Goal: Task Accomplishment & Management: Manage account settings

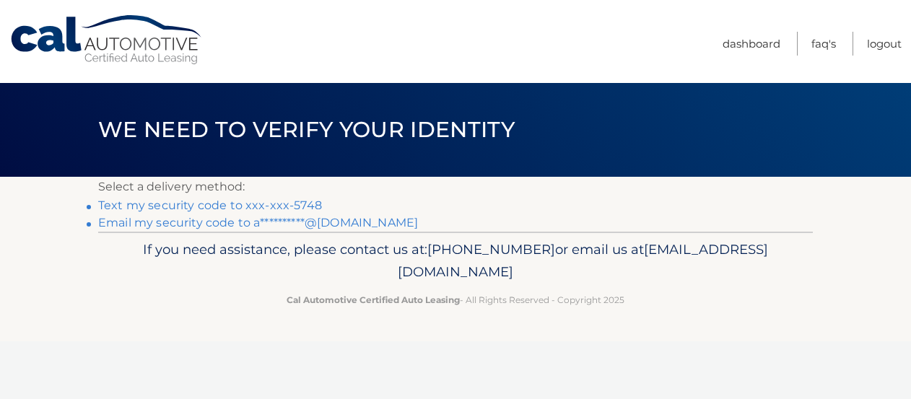
click at [112, 206] on link "Text my security code to xxx-xxx-5748" at bounding box center [210, 206] width 224 height 14
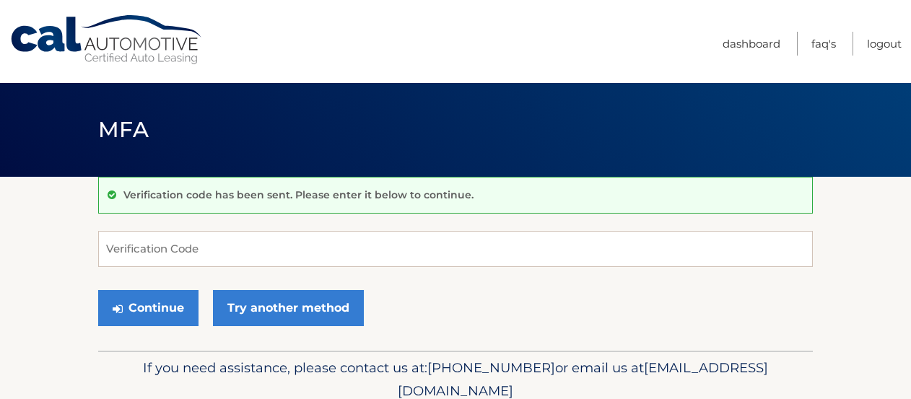
scroll to position [61, 0]
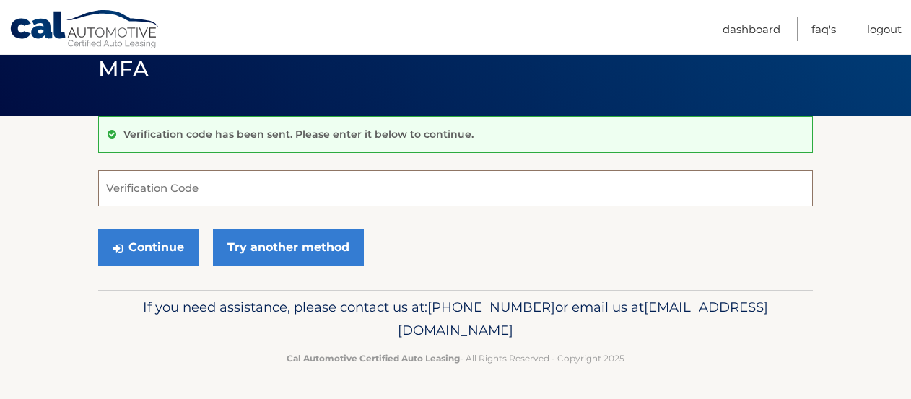
click at [131, 187] on input "Verification Code" at bounding box center [455, 188] width 715 height 36
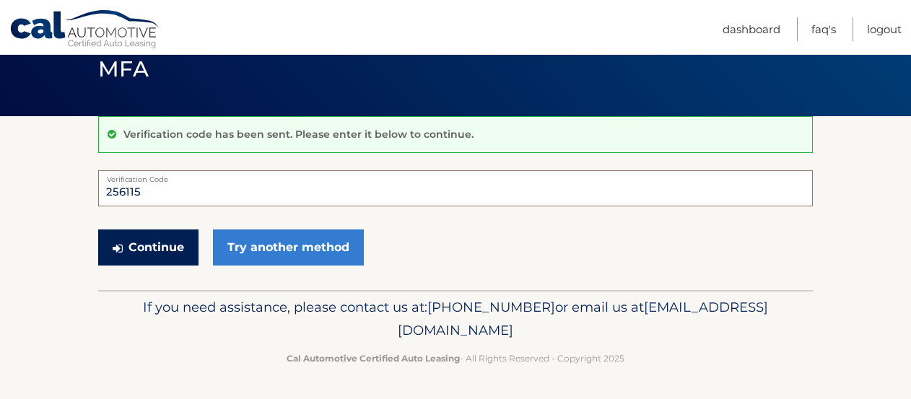
type input "256115"
click at [154, 253] on button "Continue" at bounding box center [148, 248] width 100 height 36
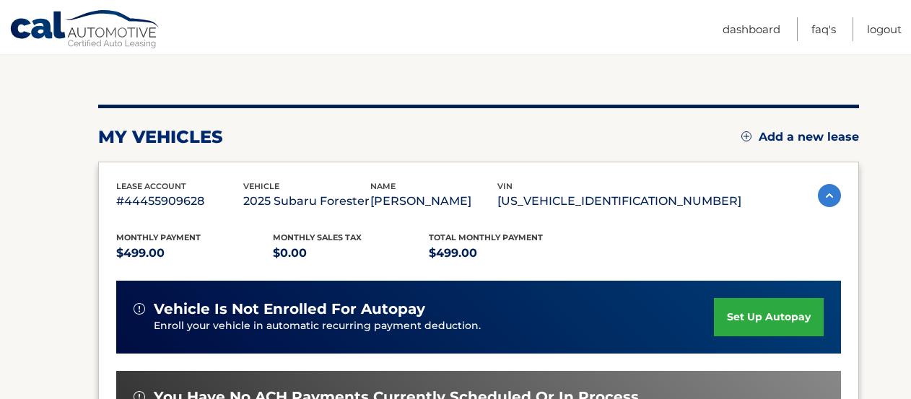
scroll to position [162, 0]
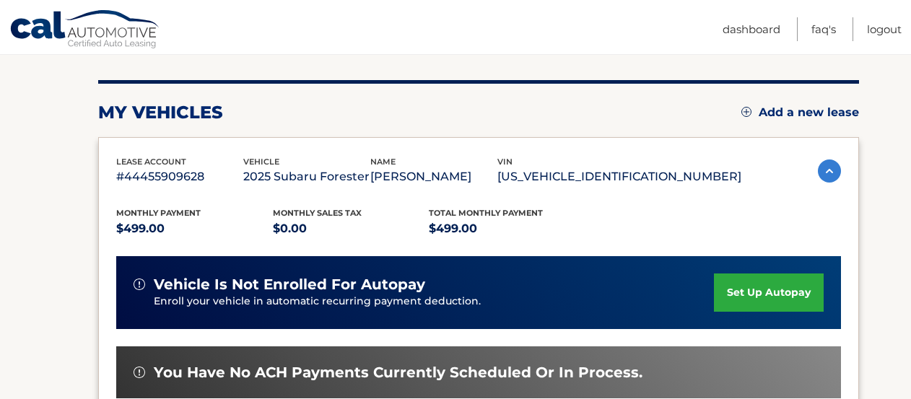
click at [724, 304] on link "set up autopay" at bounding box center [769, 293] width 110 height 38
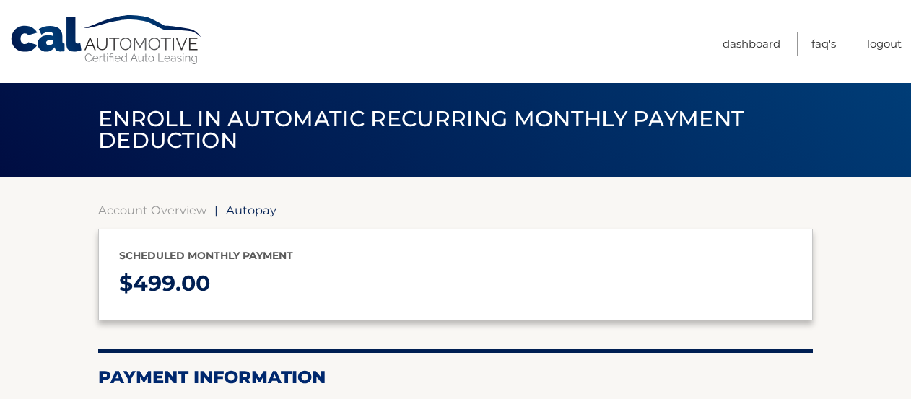
select select "Mjk3ZDcyYTgtMjkxZi00MjI1LWEzNzMtOGNkN2M2NmY2OTU1"
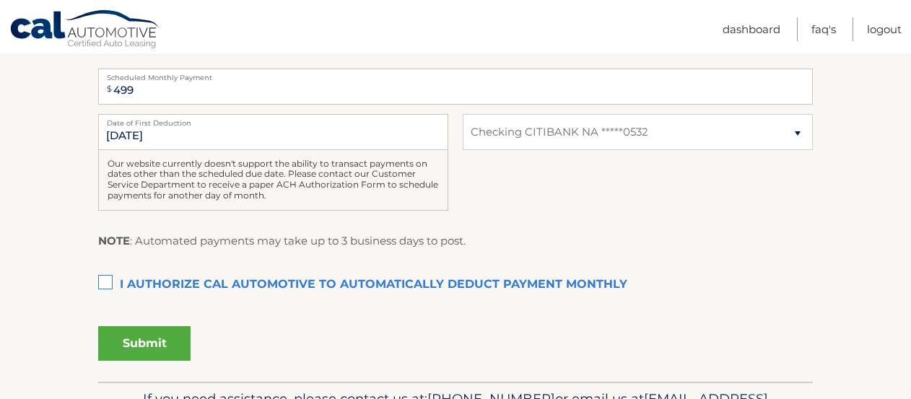
scroll to position [339, 0]
click at [113, 281] on label "I authorize cal automotive to automatically deduct payment monthly This checkbo…" at bounding box center [455, 284] width 715 height 29
click at [0, 0] on input "I authorize cal automotive to automatically deduct payment monthly This checkbo…" at bounding box center [0, 0] width 0 height 0
click at [149, 339] on button "Submit" at bounding box center [144, 343] width 92 height 35
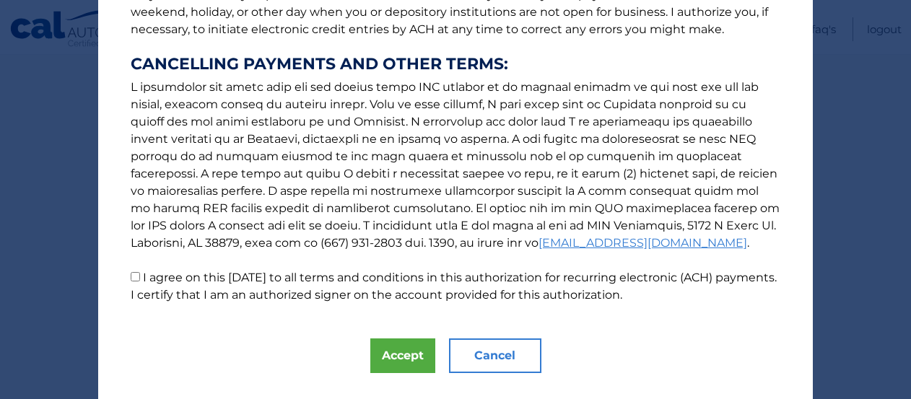
scroll to position [283, 0]
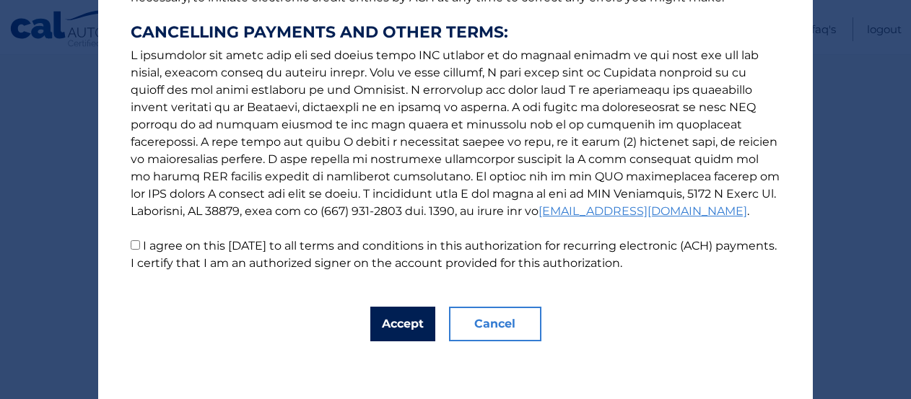
click at [405, 319] on button "Accept" at bounding box center [402, 324] width 65 height 35
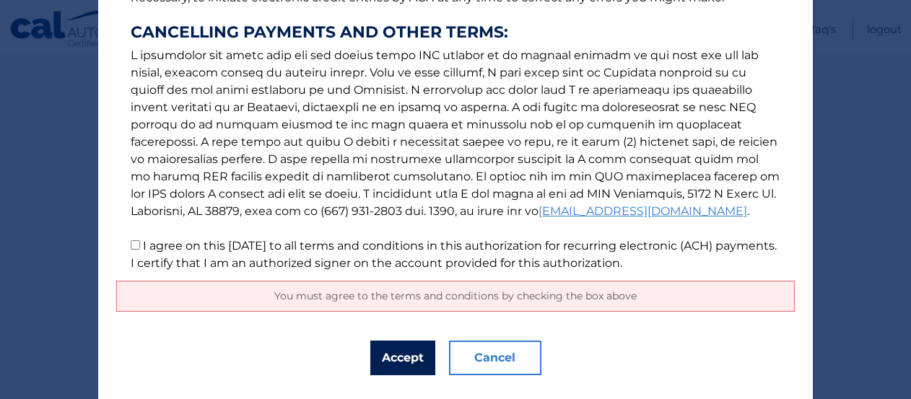
click at [401, 360] on button "Accept" at bounding box center [402, 358] width 65 height 35
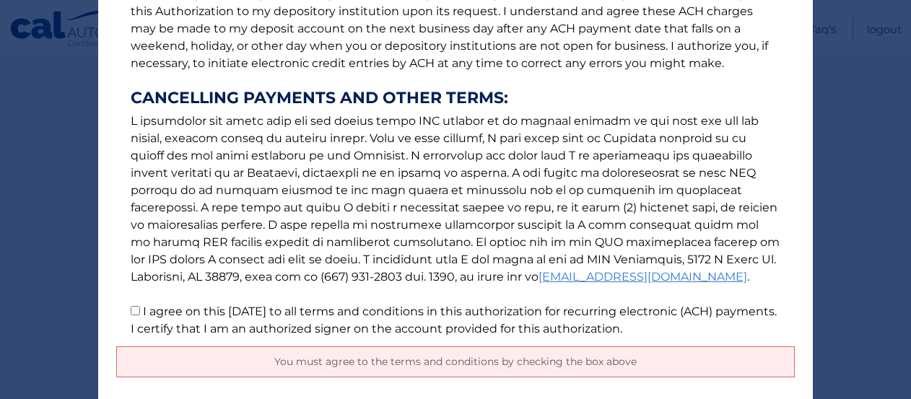
scroll to position [218, 0]
drag, startPoint x: 138, startPoint y: 311, endPoint x: 199, endPoint y: 309, distance: 61.4
click at [138, 311] on input "I agree on this 09/08/2025 to all terms and conditions in this authorization fo…" at bounding box center [135, 309] width 9 height 9
checkbox input "true"
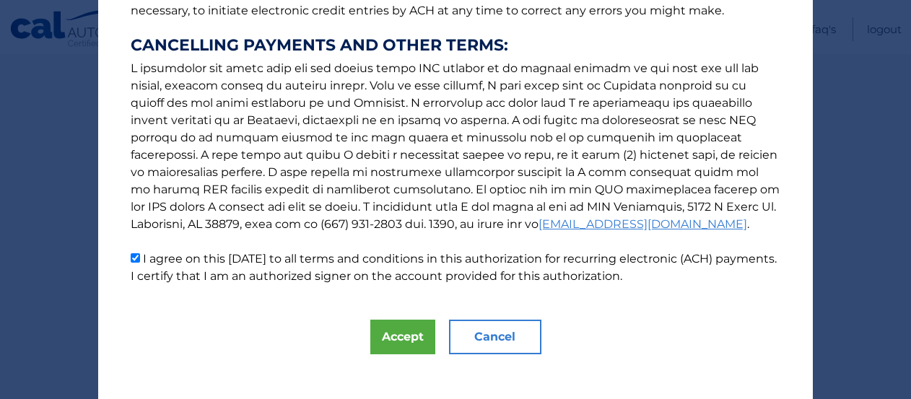
scroll to position [283, 0]
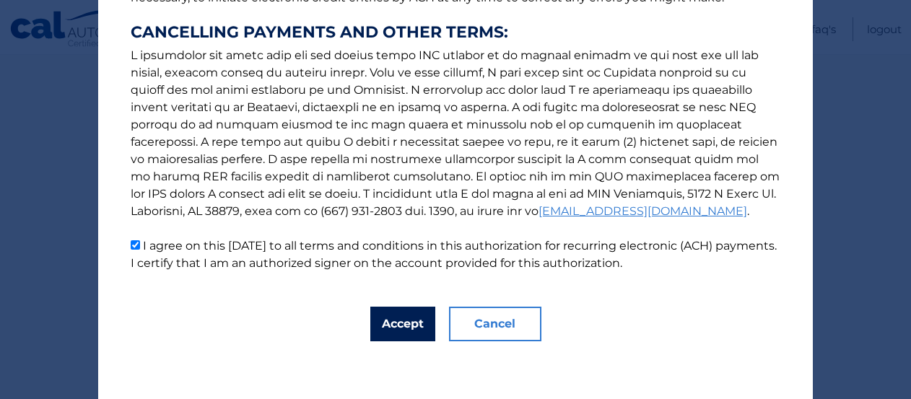
click at [393, 324] on button "Accept" at bounding box center [402, 324] width 65 height 35
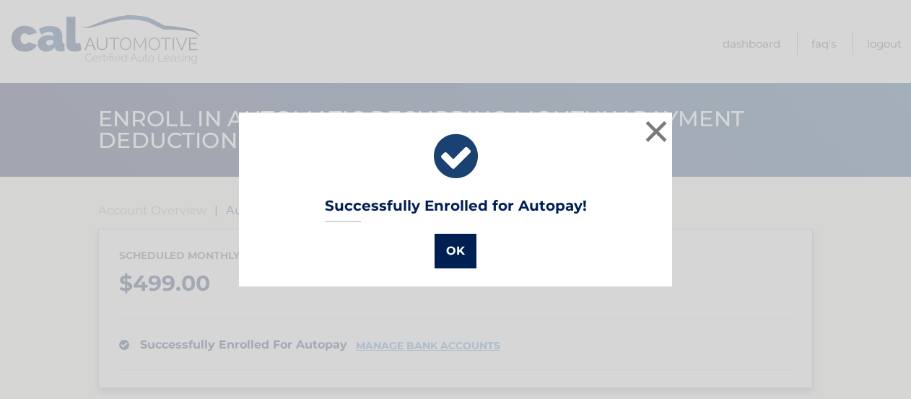
click at [455, 249] on button "OK" at bounding box center [456, 251] width 42 height 35
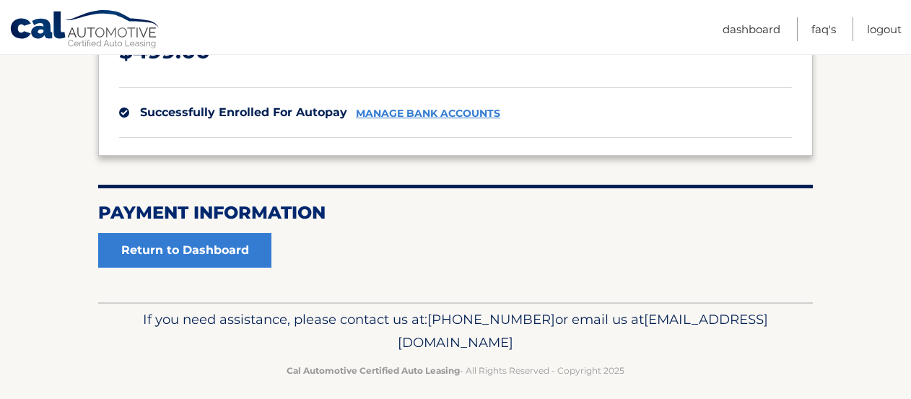
scroll to position [245, 0]
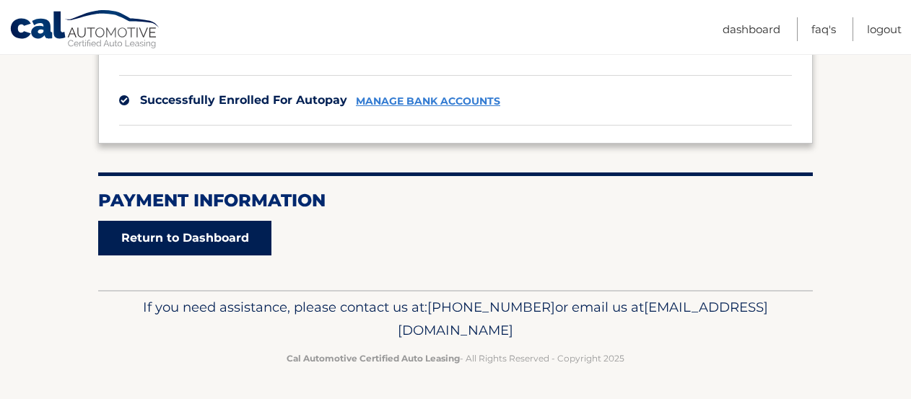
click at [186, 232] on link "Return to Dashboard" at bounding box center [184, 238] width 173 height 35
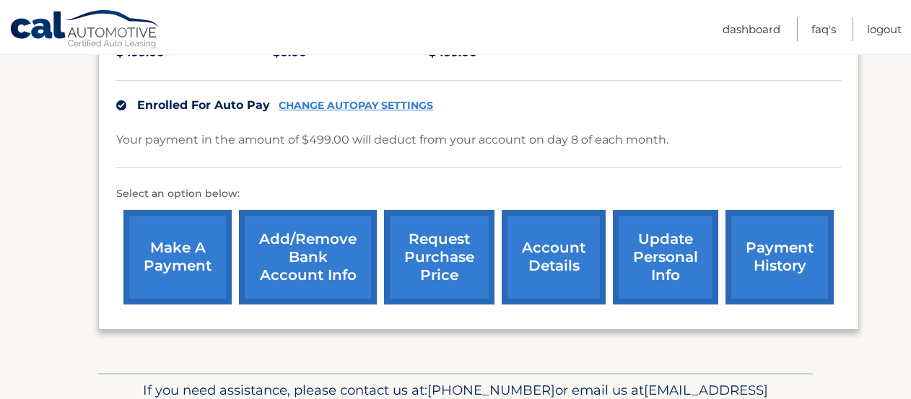
scroll to position [345, 0]
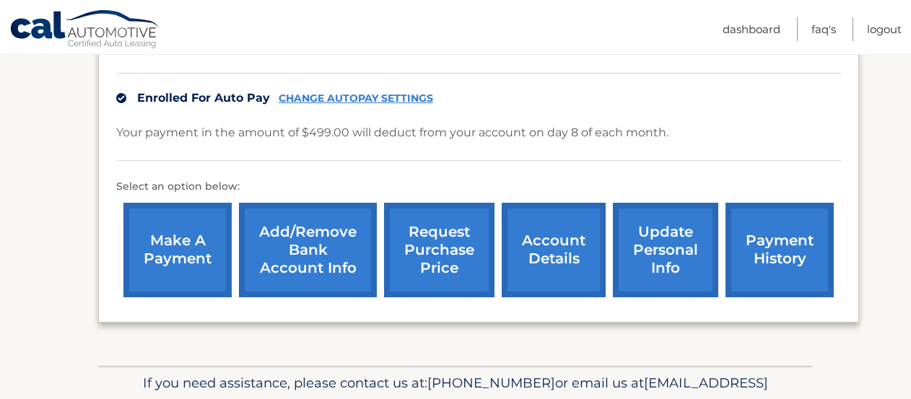
click at [736, 269] on link "payment history" at bounding box center [780, 250] width 108 height 95
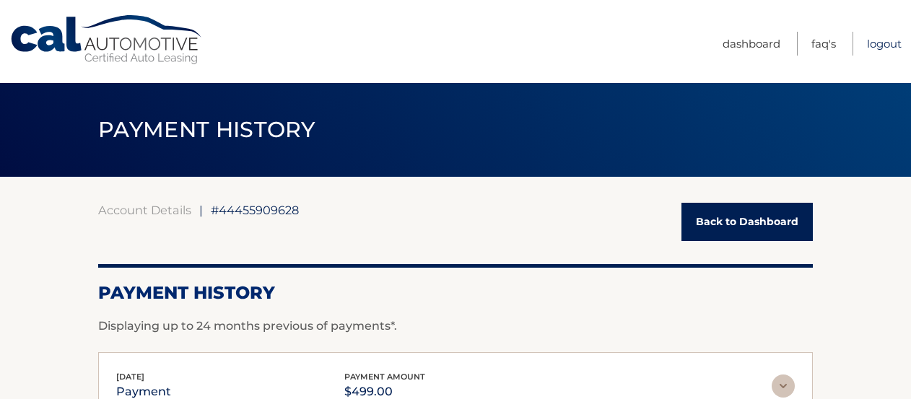
click at [879, 45] on link "Logout" at bounding box center [884, 44] width 35 height 24
